Goal: Task Accomplishment & Management: Use online tool/utility

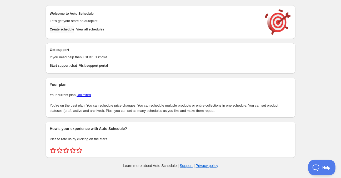
click at [64, 30] on span "Create schedule" at bounding box center [62, 29] width 24 height 4
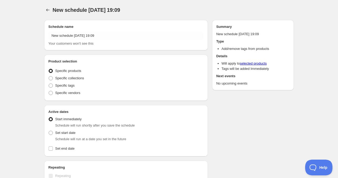
radio input "true"
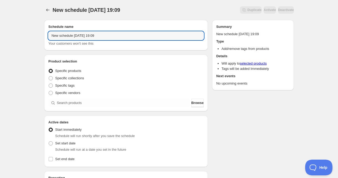
drag, startPoint x: 73, startPoint y: 35, endPoint x: 33, endPoint y: 35, distance: 40.7
click at [33, 35] on div "New schedule [DATE] 19:09. This page is ready New schedule [DATE] 19:09 Duplica…" at bounding box center [169, 159] width 338 height 319
click at [67, 37] on input "[DATE] 19:09" at bounding box center [125, 36] width 155 height 8
drag, startPoint x: 78, startPoint y: 35, endPoint x: 113, endPoint y: 40, distance: 35.4
click at [113, 40] on div "[DATE] 19:09 Your customers won't see this" at bounding box center [125, 39] width 155 height 15
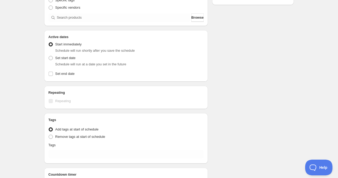
scroll to position [105, 0]
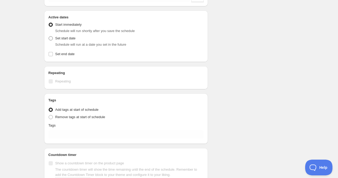
type input "[DATE] 4am"
click at [63, 40] on span "Set start date" at bounding box center [65, 38] width 20 height 4
click at [49, 37] on input "Set start date" at bounding box center [49, 36] width 0 height 0
radio input "true"
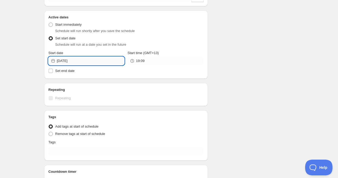
click at [75, 62] on input "[DATE]" at bounding box center [91, 61] width 68 height 8
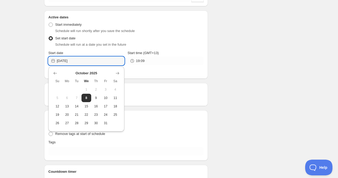
click at [94, 96] on span "9" at bounding box center [96, 98] width 6 height 4
type input "[DATE]"
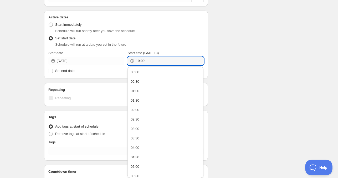
drag, startPoint x: 151, startPoint y: 59, endPoint x: 125, endPoint y: 60, distance: 25.8
click at [126, 60] on div "Start date [DATE] Start time (GMT+13) 19:09" at bounding box center [125, 57] width 155 height 15
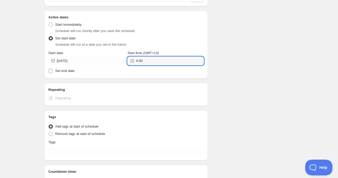
type input "4:00"
click at [59, 72] on span "Set end date" at bounding box center [64, 71] width 19 height 4
click at [53, 72] on input "Set end date" at bounding box center [51, 71] width 4 height 4
checkbox input "true"
type input "04:00"
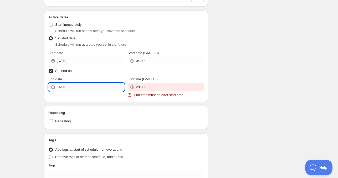
click at [78, 84] on input "[DATE]" at bounding box center [91, 87] width 68 height 8
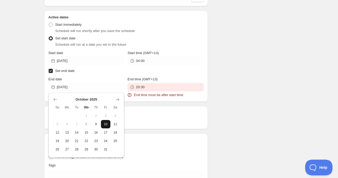
click at [103, 125] on span "10" at bounding box center [106, 124] width 6 height 4
type input "[DATE]"
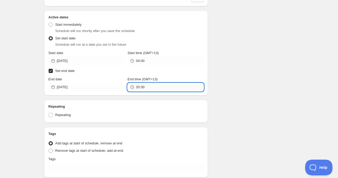
click at [141, 88] on input "20:30" at bounding box center [170, 87] width 68 height 8
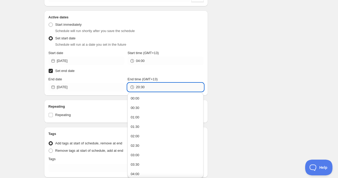
paste input "4:0"
click at [244, 87] on div "Schedule name [DATE] 4am Your customers won't see this Product selection Entity…" at bounding box center [167, 74] width 254 height 326
type input "04:00"
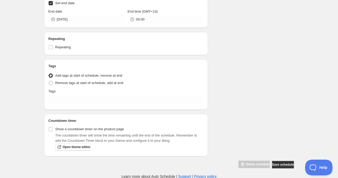
scroll to position [173, 0]
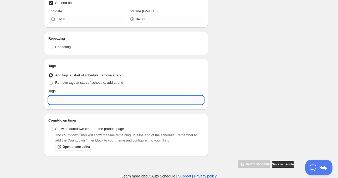
click at [70, 96] on div "[DATE] 4am. This page is ready [DATE] 4am Duplicate Activate Deactivate More ac…" at bounding box center [169, 3] width 338 height 352
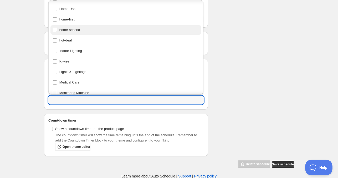
scroll to position [184, 0]
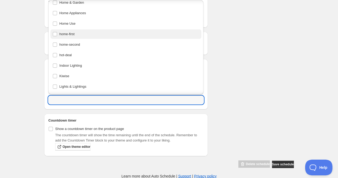
click at [79, 37] on div "home-first" at bounding box center [126, 33] width 147 height 7
type input "home-first"
checkbox input "true"
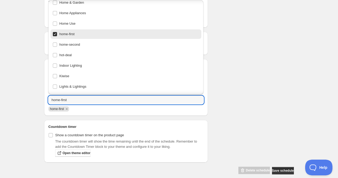
click at [231, 67] on div "Schedule name [DATE] 4am Your customers won't see this Product selection Entity…" at bounding box center [167, 9] width 254 height 332
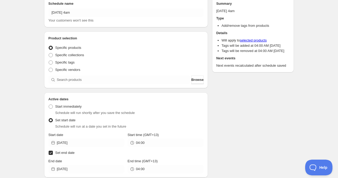
scroll to position [16, 0]
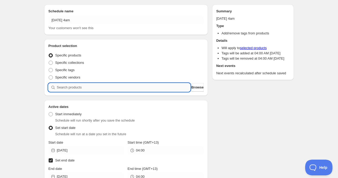
click at [73, 88] on input "search" at bounding box center [124, 87] width 134 height 8
paste input "826145"
type input "826145"
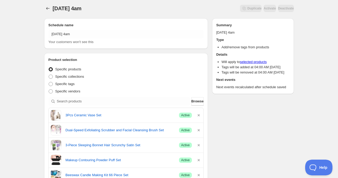
scroll to position [26, 0]
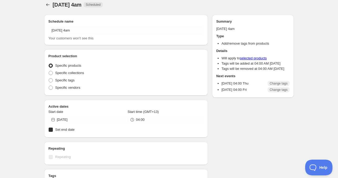
radio input "true"
checkbox input "true"
radio input "true"
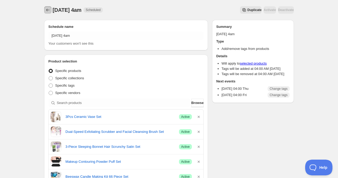
click at [47, 9] on icon "Schedules" at bounding box center [47, 9] width 5 height 5
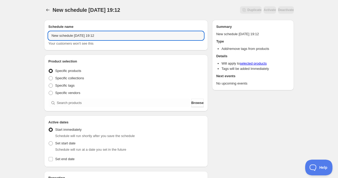
drag, startPoint x: 73, startPoint y: 36, endPoint x: 18, endPoint y: 34, distance: 54.7
click at [18, 34] on div "New schedule [DATE] 19:12. This page is ready New schedule [DATE] 19:12 Duplica…" at bounding box center [169, 159] width 338 height 319
click at [66, 37] on input "[DATE] 19:12" at bounding box center [125, 36] width 155 height 8
drag, startPoint x: 87, startPoint y: 37, endPoint x: 108, endPoint y: 37, distance: 20.5
click at [108, 37] on input "[DATE] 19:12" at bounding box center [125, 36] width 155 height 8
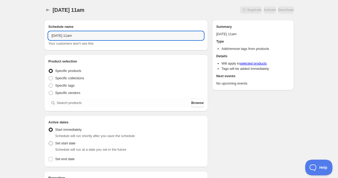
type input "[DATE] 11am"
click at [63, 142] on span "Set start date" at bounding box center [65, 143] width 20 height 4
click at [49, 142] on input "Set start date" at bounding box center [49, 141] width 0 height 0
radio input "true"
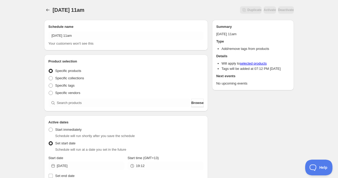
scroll to position [26, 0]
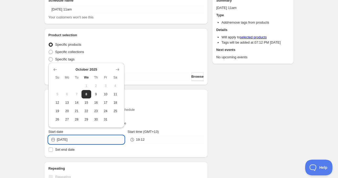
click at [81, 139] on input "[DATE]" at bounding box center [91, 140] width 68 height 8
click at [99, 96] on button "9" at bounding box center [96, 94] width 10 height 8
type input "[DATE]"
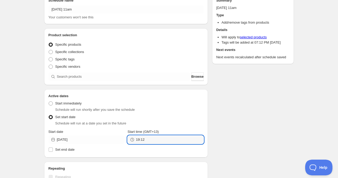
drag, startPoint x: 150, startPoint y: 141, endPoint x: 136, endPoint y: 141, distance: 14.5
click at [136, 141] on div "19:12" at bounding box center [165, 140] width 76 height 8
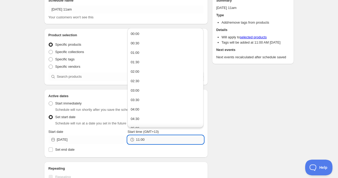
scroll to position [79, 0]
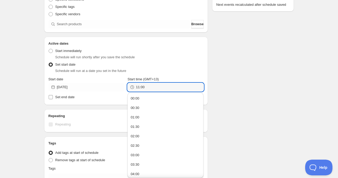
type input "11:00"
click at [70, 96] on span "Set end date" at bounding box center [64, 97] width 19 height 4
click at [53, 96] on input "Set end date" at bounding box center [51, 97] width 4 height 4
checkbox input "true"
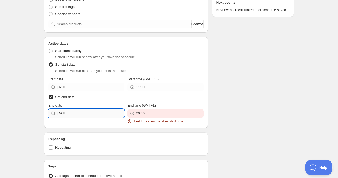
click at [91, 116] on input "[DATE]" at bounding box center [91, 113] width 68 height 8
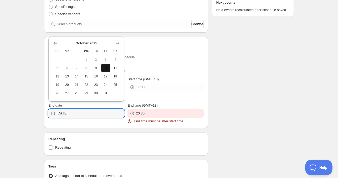
click at [106, 68] on span "10" at bounding box center [106, 68] width 6 height 4
type input "[DATE]"
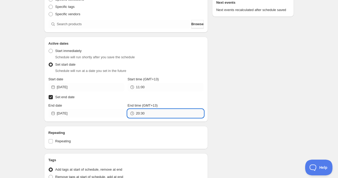
click at [152, 112] on input "20:30" at bounding box center [170, 113] width 68 height 8
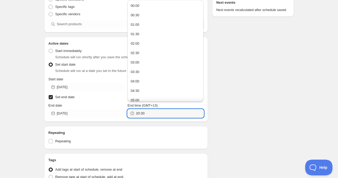
paste input "11:0"
type input "11:00"
click at [255, 106] on div "Schedule name [DATE] 11am Your customers won't see this Product selection Entit…" at bounding box center [167, 100] width 254 height 326
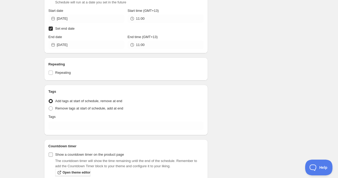
scroll to position [173, 0]
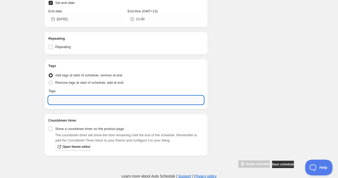
click at [75, 101] on input "text" at bounding box center [125, 100] width 155 height 8
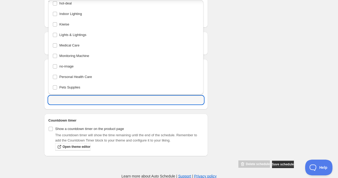
scroll to position [199, 0]
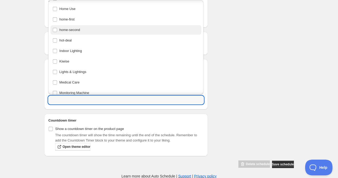
click at [76, 28] on div "home-second" at bounding box center [126, 29] width 147 height 7
type input "home-second"
checkbox input "true"
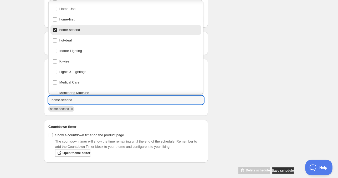
click at [266, 89] on div "Schedule name [DATE] 11am Your customers won't see this Product selection Entit…" at bounding box center [167, 9] width 254 height 332
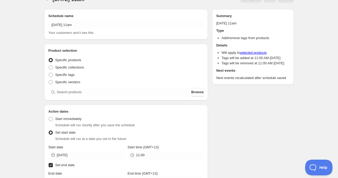
scroll to position [0, 0]
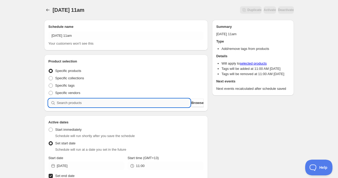
click at [77, 104] on input "search" at bounding box center [124, 103] width 134 height 8
paste input "search"
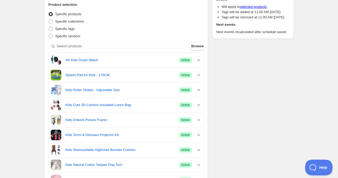
scroll to position [53, 0]
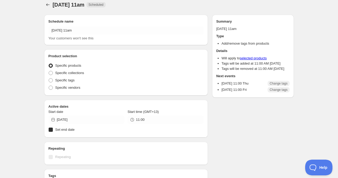
radio input "true"
checkbox input "true"
radio input "true"
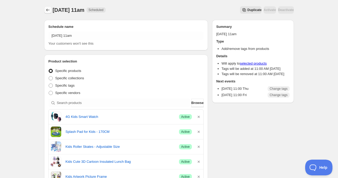
click at [49, 13] on button "Schedules" at bounding box center [47, 9] width 7 height 7
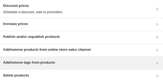
click at [31, 62] on h3 "Add/remove tags from products" at bounding box center [29, 62] width 52 height 5
click at [45, 63] on h3 "Add/remove tags from products" at bounding box center [29, 62] width 52 height 5
